Goal: Task Accomplishment & Management: Manage account settings

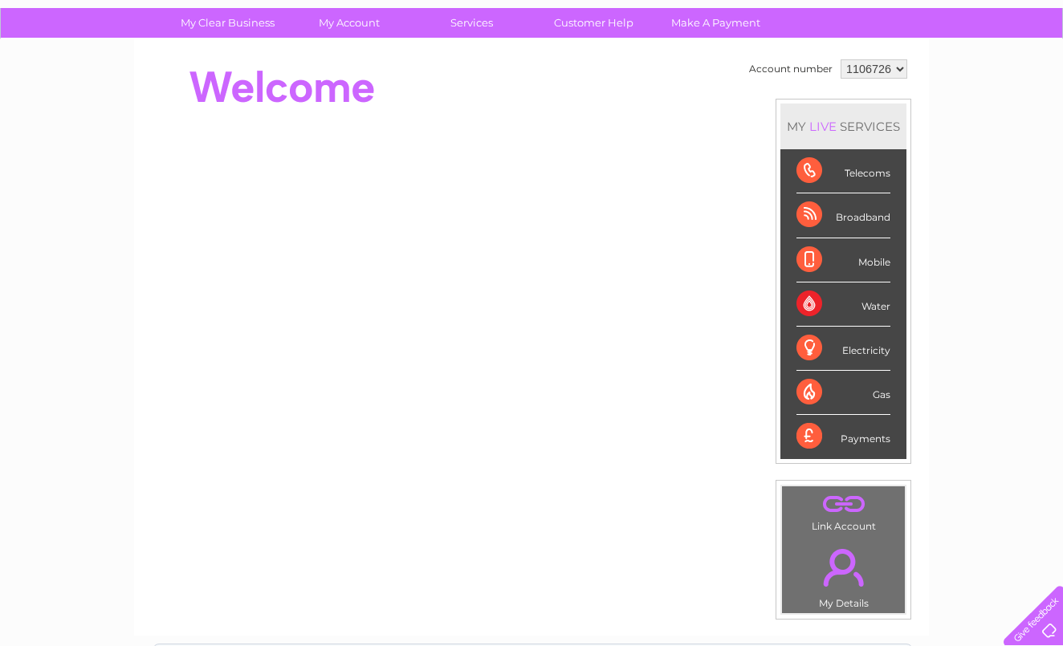
scroll to position [44, 0]
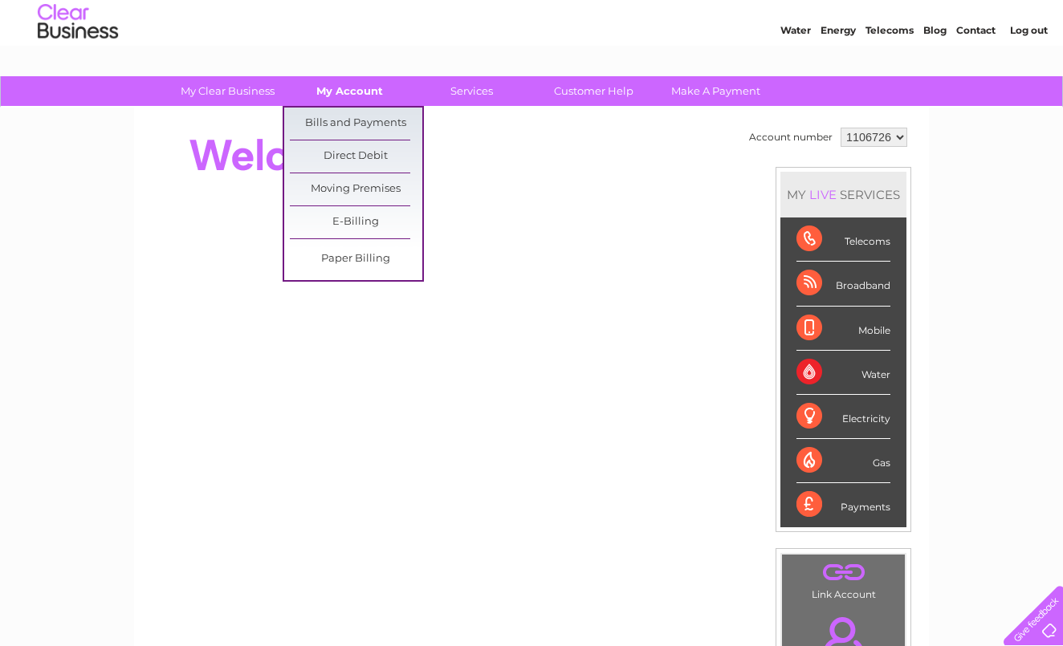
click at [348, 96] on link "My Account" at bounding box center [349, 91] width 132 height 30
click at [349, 121] on link "Bills and Payments" at bounding box center [356, 124] width 132 height 32
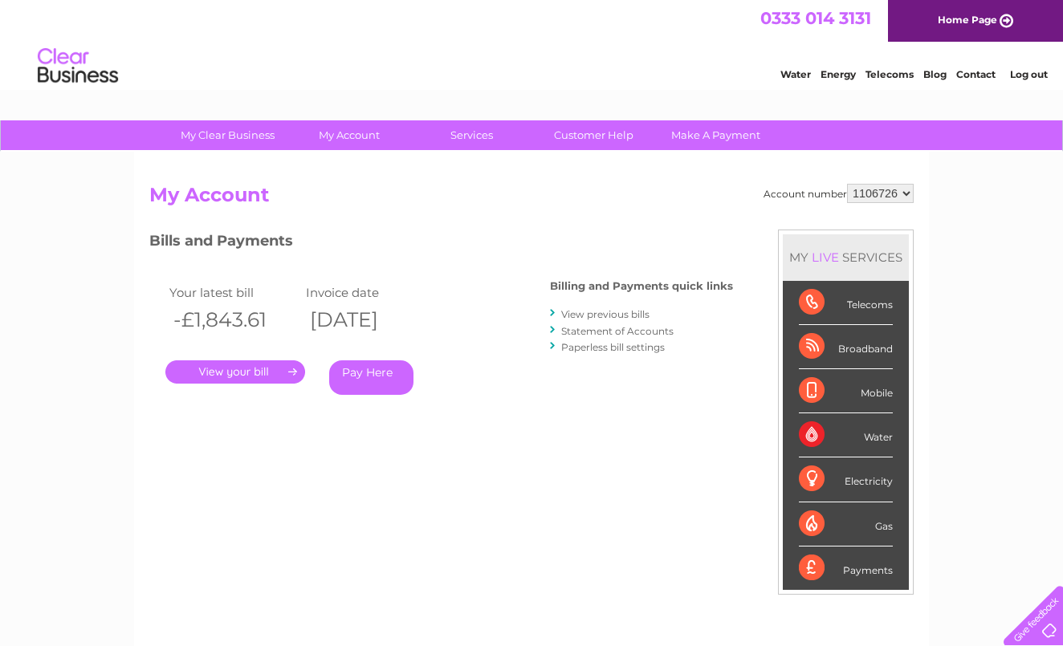
select select "1129250"
select select "1130126"
click at [245, 370] on link "." at bounding box center [235, 371] width 140 height 23
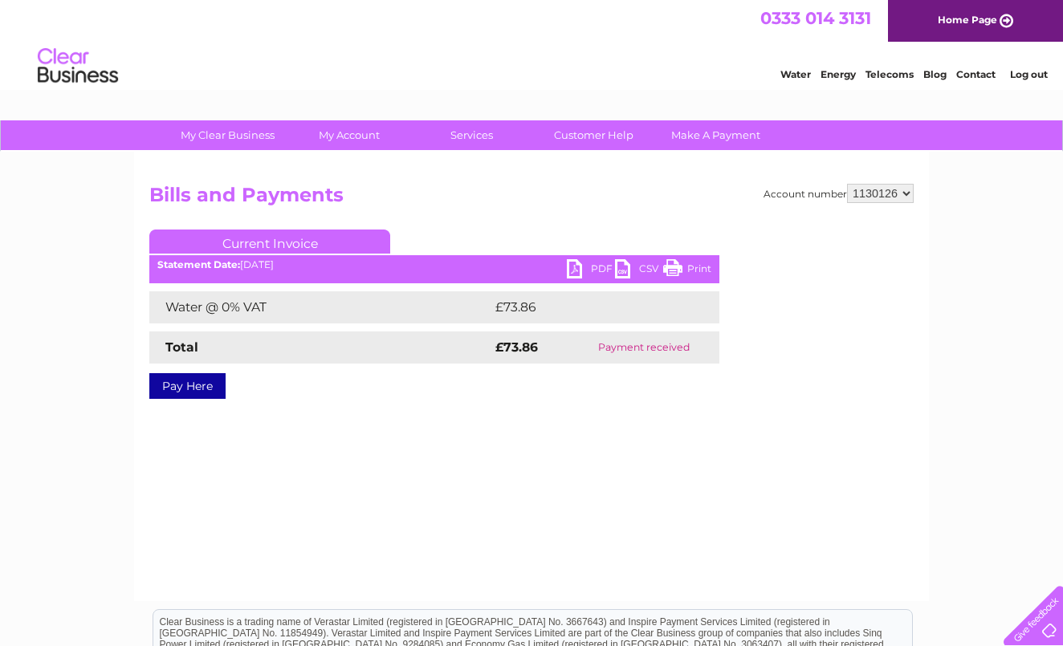
click at [590, 271] on link "PDF" at bounding box center [591, 270] width 48 height 23
select select "1129250"
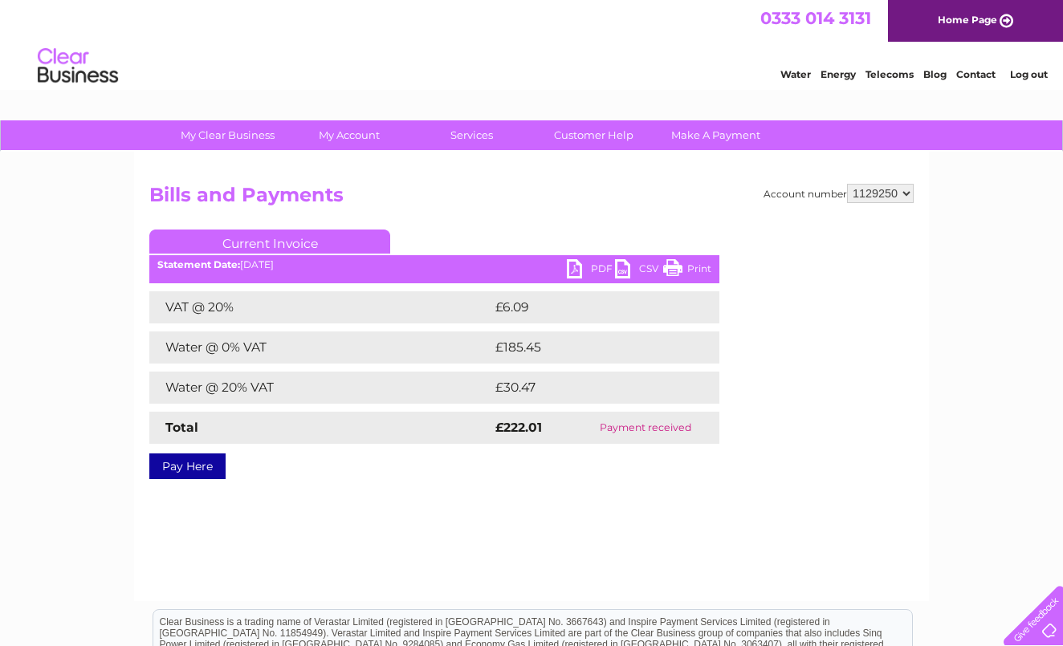
click at [585, 271] on link "PDF" at bounding box center [591, 270] width 48 height 23
